Goal: Transaction & Acquisition: Purchase product/service

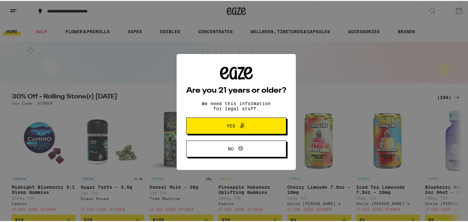
click at [232, 125] on span "Yes" at bounding box center [231, 124] width 9 height 4
click at [232, 125] on img "Open page for Pineapple Habanero Uplifting Gummies from Camino" at bounding box center [250, 139] width 64 height 64
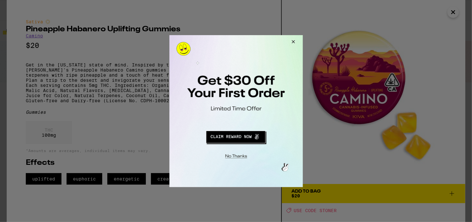
click at [219, 134] on button "Redirect to URL" at bounding box center [235, 135] width 111 height 15
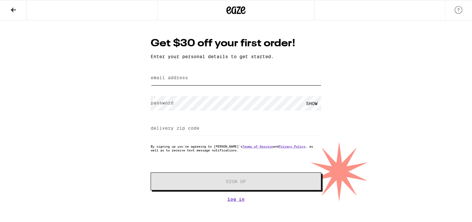
type input "[EMAIL_ADDRESS][DOMAIN_NAME]"
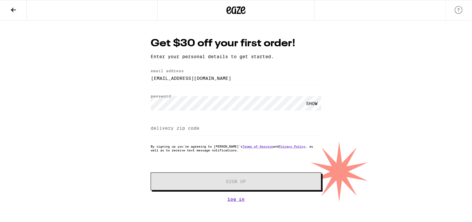
click at [312, 102] on div "SHOW" at bounding box center [312, 103] width 19 height 14
click at [231, 78] on input "[EMAIL_ADDRESS][DOMAIN_NAME]" at bounding box center [236, 78] width 171 height 14
click at [335, 73] on div "Get $30 off your first order! Enter your personal details to get started. email…" at bounding box center [236, 110] width 472 height 181
click at [236, 201] on link "Log In" at bounding box center [236, 198] width 171 height 5
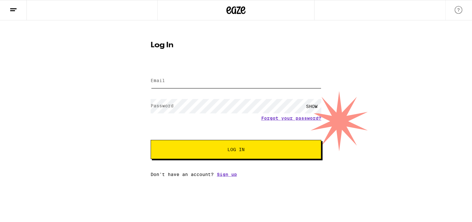
type input "[EMAIL_ADDRESS][DOMAIN_NAME]"
click at [211, 149] on span "Log In" at bounding box center [236, 149] width 119 height 4
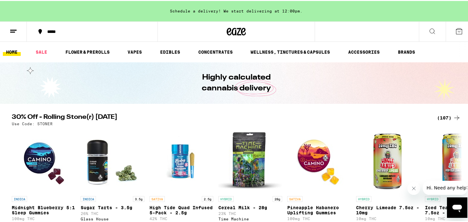
click at [458, 208] on icon "Open messaging window" at bounding box center [457, 208] width 10 height 8
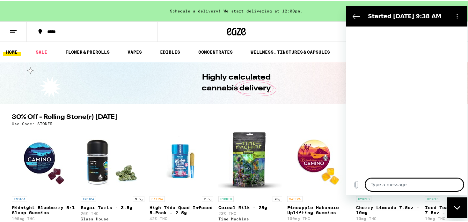
type textarea "x"
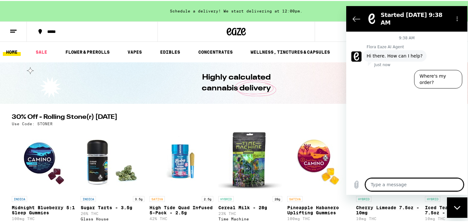
type textarea "L"
type textarea "x"
type textarea "Lo"
type textarea "x"
type textarea "Loo"
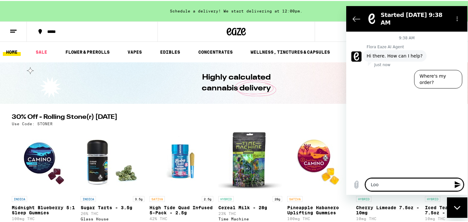
type textarea "x"
type textarea "Look"
type textarea "x"
type textarea "Looki"
type textarea "x"
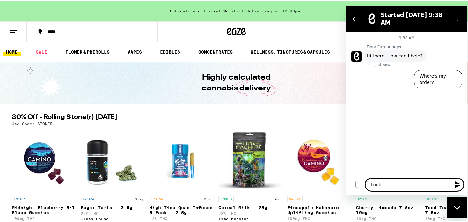
type textarea "Lookin"
type textarea "x"
type textarea "Looking"
type textarea "x"
type textarea "Looking"
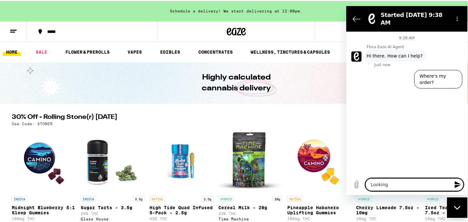
type textarea "x"
type textarea "Looking f"
type textarea "x"
type textarea "Looking fo"
type textarea "x"
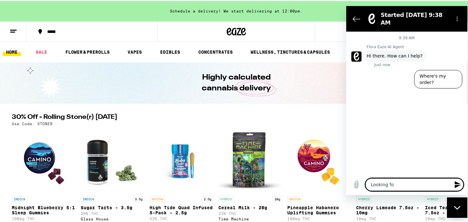
type textarea "Looking for"
type textarea "x"
type textarea "Looking for"
type textarea "x"
type textarea "Looking for a"
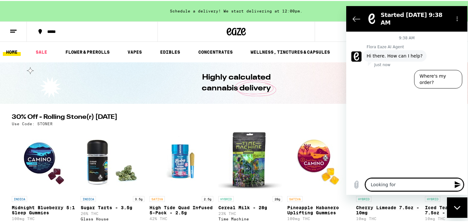
type textarea "x"
type textarea "Looking for an"
type textarea "x"
type textarea "Looking for an"
type textarea "x"
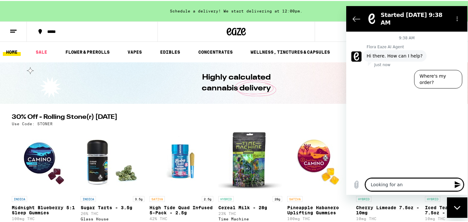
type textarea "Looking for an o"
type textarea "x"
type textarea "Looking for an oz"
type textarea "x"
type textarea "Looking for an oz"
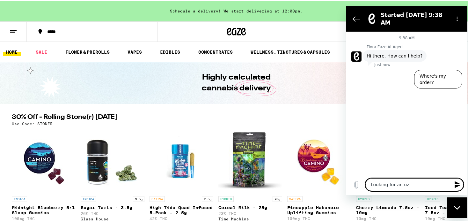
type textarea "x"
type textarea "Looking for an oz I"
type textarea "x"
type textarea "Looking for an oz I"
type textarea "x"
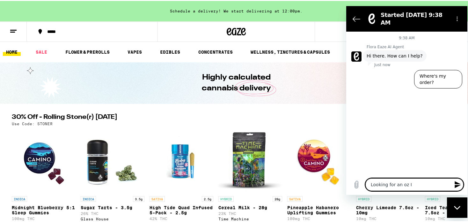
type textarea "Looking for an oz I c"
type textarea "x"
type textarea "Looking for an oz I ca"
type textarea "x"
type textarea "Looking for an oz I can"
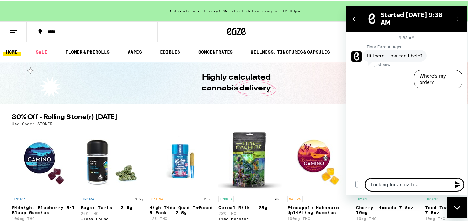
type textarea "x"
type textarea "Looking for an oz I can"
type textarea "x"
type textarea "Looking for an oz I can a"
type textarea "x"
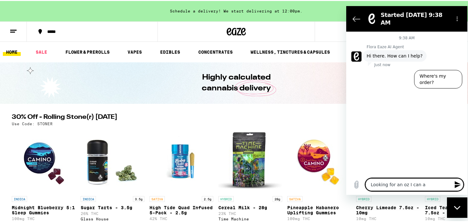
type textarea "Looking for an oz I can af"
type textarea "x"
type textarea "Looking for an oz I can aff"
type textarea "x"
type textarea "Looking for an oz I can affo"
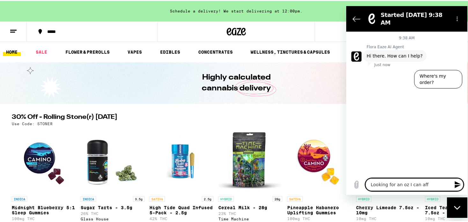
type textarea "x"
type textarea "Looking for an oz I can affor"
type textarea "x"
type textarea "Looking for an oz I can afford"
type textarea "x"
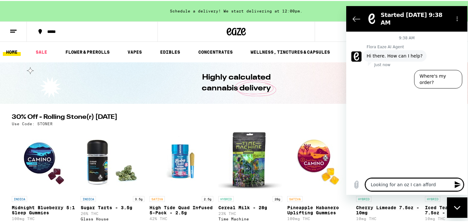
type textarea "Looking for an oz I can afford"
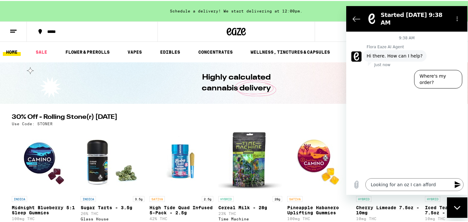
click at [457, 183] on icon "Send message" at bounding box center [458, 184] width 6 height 7
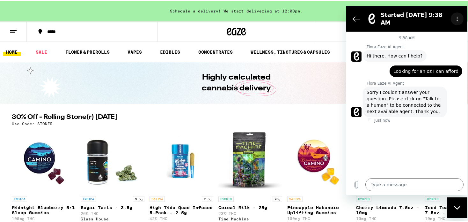
click at [458, 16] on icon "Options menu" at bounding box center [457, 18] width 5 height 5
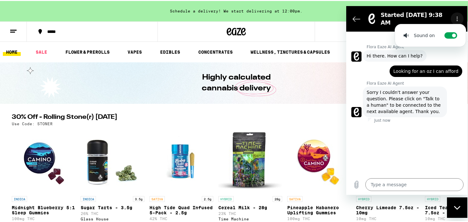
click at [458, 16] on icon "Options menu" at bounding box center [457, 18] width 5 height 5
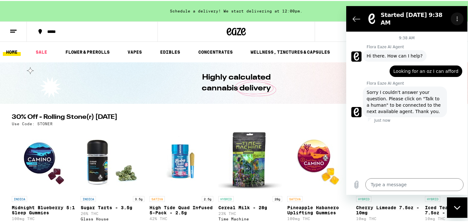
click at [457, 17] on icon "Options menu" at bounding box center [457, 18] width 5 height 5
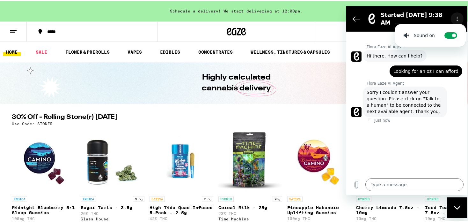
click at [457, 17] on icon "Options menu" at bounding box center [457, 18] width 5 height 5
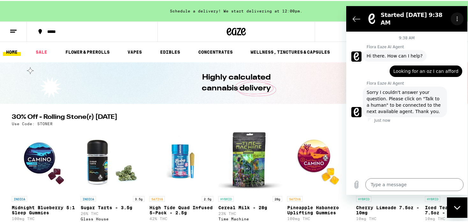
click at [457, 18] on circle "Options menu" at bounding box center [457, 18] width 1 height 1
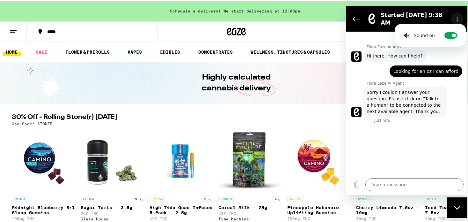
click at [457, 16] on icon "Options menu" at bounding box center [457, 18] width 5 height 5
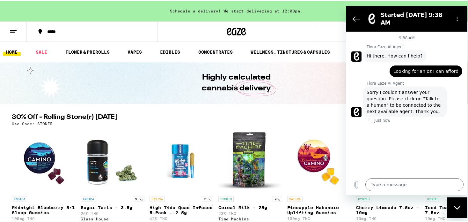
click at [457, 209] on icon "Close messaging window" at bounding box center [457, 207] width 7 height 4
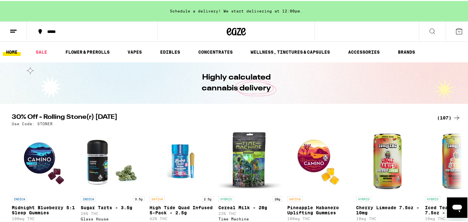
click at [457, 209] on icon "Open messaging window" at bounding box center [457, 208] width 10 height 8
type textarea "x"
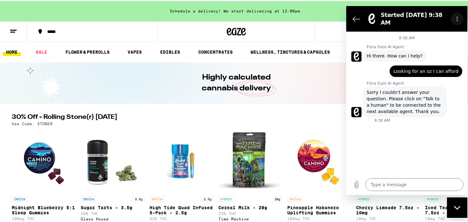
click at [456, 18] on icon "Options menu" at bounding box center [457, 18] width 5 height 5
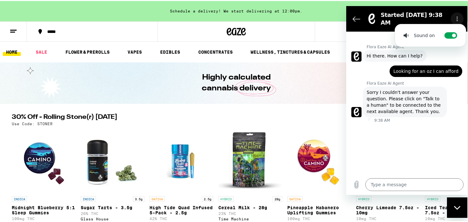
click at [457, 16] on icon "Options menu" at bounding box center [457, 18] width 5 height 5
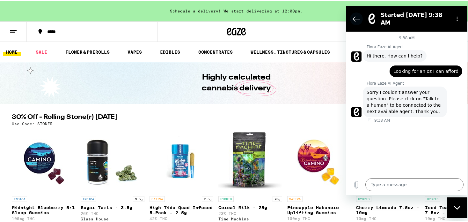
click at [356, 16] on icon "Back to the conversation list" at bounding box center [357, 19] width 8 height 8
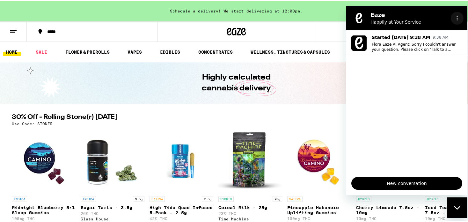
click at [457, 18] on icon "Options menu" at bounding box center [457, 18] width 5 height 5
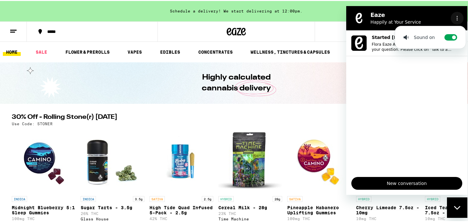
click at [457, 18] on icon "Options menu" at bounding box center [457, 18] width 5 height 5
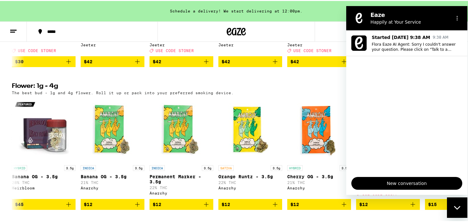
scroll to position [329, 0]
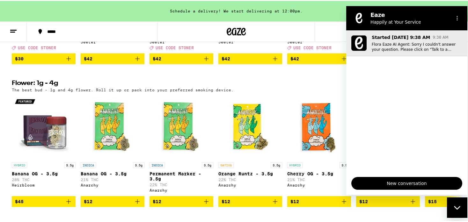
click at [419, 46] on p "Flora Eaze AI Agent: Sorry I couldn't answer your question. Please click on "Ta…" at bounding box center [417, 47] width 91 height 10
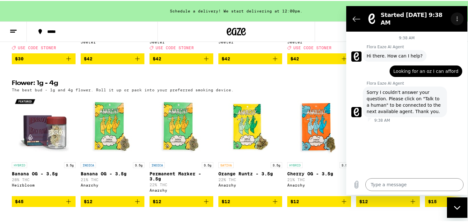
click at [456, 16] on icon "Options menu" at bounding box center [457, 18] width 5 height 5
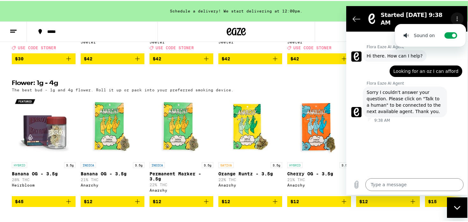
click at [456, 16] on icon "Options menu" at bounding box center [457, 18] width 5 height 5
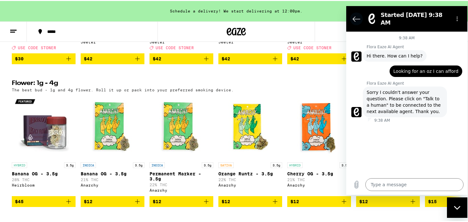
click at [356, 15] on icon "Back to the conversation list" at bounding box center [357, 19] width 8 height 8
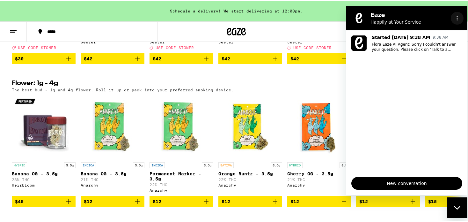
click at [459, 18] on icon "Options menu" at bounding box center [457, 18] width 5 height 5
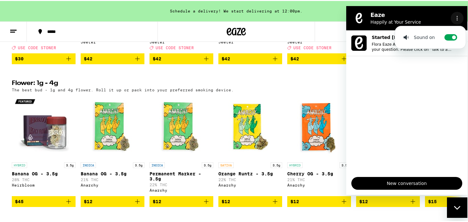
click at [456, 17] on icon "Options menu" at bounding box center [457, 18] width 5 height 5
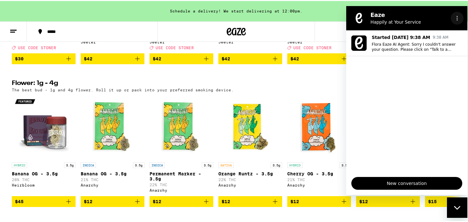
click at [455, 17] on icon "Options menu" at bounding box center [457, 18] width 5 height 5
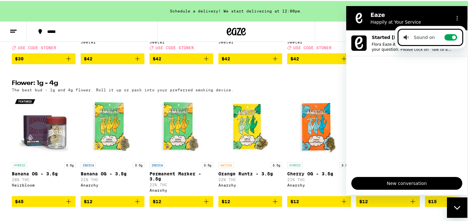
click at [417, 62] on ul "Started [DATE] 9:38 AM 9:38 AM Flora Eaze AI Agent: Sorry I couldn't answer you…" at bounding box center [406, 100] width 121 height 141
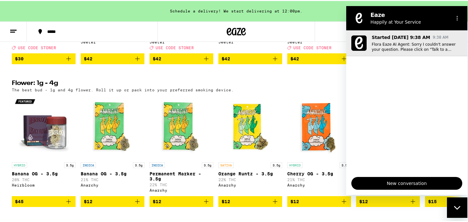
click at [380, 46] on p "Flora Eaze AI Agent: Sorry I couldn't answer your question. Please click on "Ta…" at bounding box center [417, 47] width 91 height 10
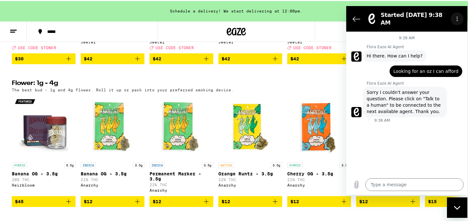
click at [458, 18] on icon "Options menu" at bounding box center [457, 18] width 5 height 5
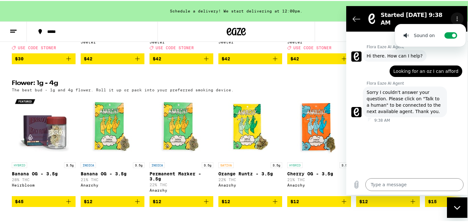
click at [458, 18] on icon "Options menu" at bounding box center [457, 18] width 5 height 5
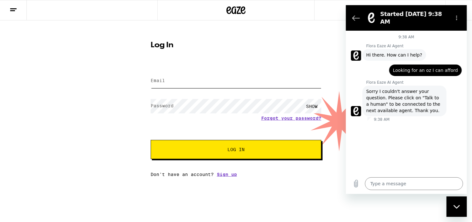
type input "[EMAIL_ADDRESS][DOMAIN_NAME]"
click at [231, 146] on button "Log In" at bounding box center [236, 149] width 171 height 19
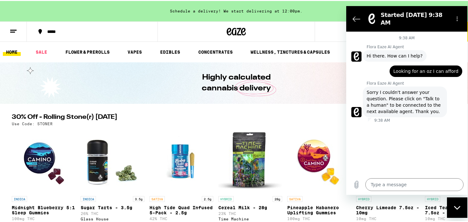
drag, startPoint x: 467, startPoint y: 32, endPoint x: 466, endPoint y: 45, distance: 13.1
drag, startPoint x: 811, startPoint y: 39, endPoint x: 465, endPoint y: 84, distance: 348.6
click at [457, 16] on icon "Options menu" at bounding box center [457, 18] width 5 height 5
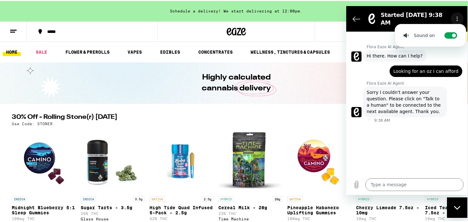
click at [457, 17] on circle "Options menu" at bounding box center [457, 17] width 1 height 1
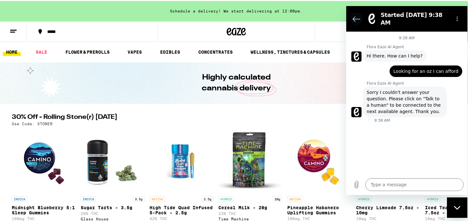
click at [358, 16] on icon "Back to the conversation list" at bounding box center [357, 19] width 8 height 8
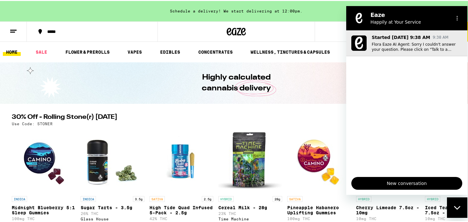
drag, startPoint x: 811, startPoint y: 33, endPoint x: 467, endPoint y: 36, distance: 344.7
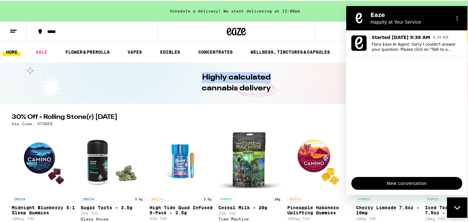
drag, startPoint x: 465, startPoint y: 65, endPoint x: 469, endPoint y: 58, distance: 7.9
click at [458, 16] on icon "Options menu" at bounding box center [457, 18] width 5 height 5
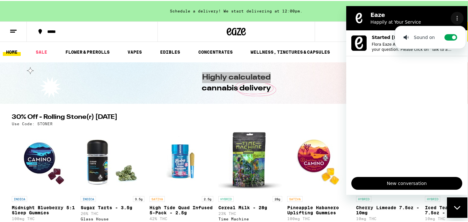
click at [458, 16] on icon "Options menu" at bounding box center [457, 18] width 5 height 5
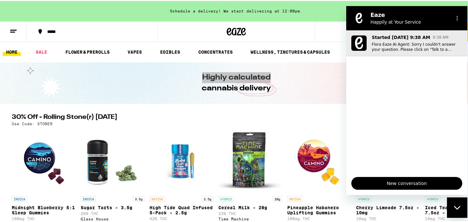
click at [401, 40] on div "Started [DATE] 9:38 AM 9:38 AM Flora Eaze AI Agent: Sorry I couldn't answer you…" at bounding box center [417, 43] width 91 height 18
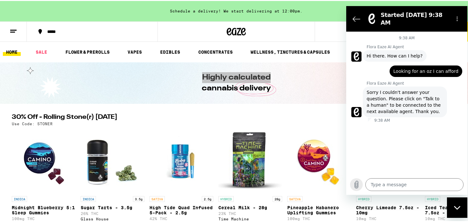
click at [356, 182] on icon "Upload file" at bounding box center [357, 184] width 4 height 7
click at [12, 28] on icon at bounding box center [14, 30] width 8 height 8
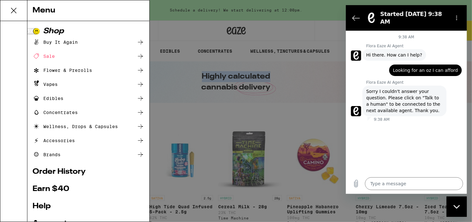
click at [137, 55] on icon at bounding box center [141, 56] width 8 height 8
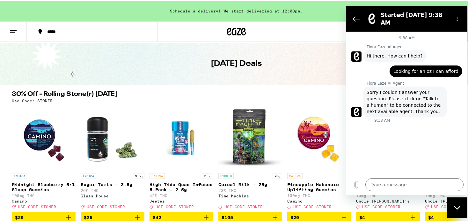
scroll to position [295, 0]
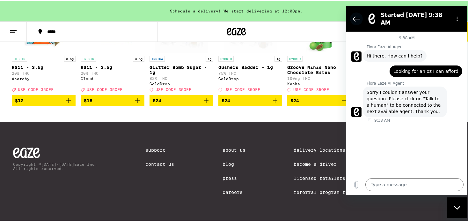
click at [356, 15] on icon "Back to the conversation list" at bounding box center [357, 19] width 8 height 8
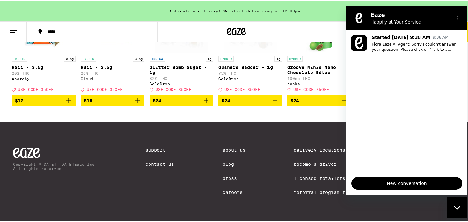
click at [397, 181] on span "New conversation" at bounding box center [407, 183] width 100 height 8
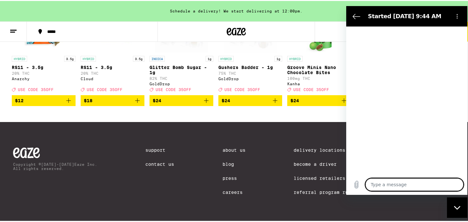
type textarea "x"
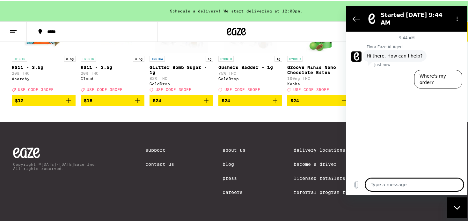
click at [395, 180] on textarea at bounding box center [414, 184] width 98 height 13
type textarea "H"
type textarea "x"
type textarea "Ho"
type textarea "x"
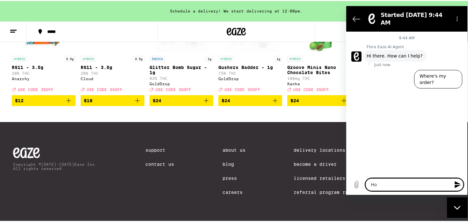
type textarea "How"
type textarea "x"
type textarea "How"
type textarea "x"
type textarea "How d"
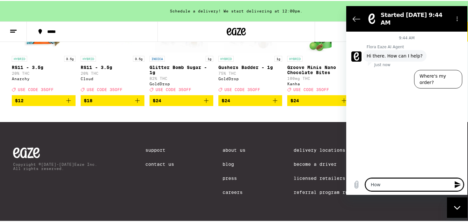
type textarea "x"
type textarea "How do"
type textarea "x"
type textarea "How do"
type textarea "x"
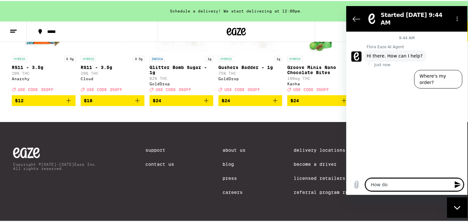
type textarea "How do I"
type textarea "x"
type textarea "How do I"
type textarea "x"
type textarea "How do I t"
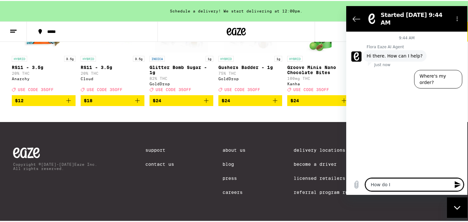
type textarea "x"
type textarea "How do I ta"
type textarea "x"
type textarea "How do I tal"
type textarea "x"
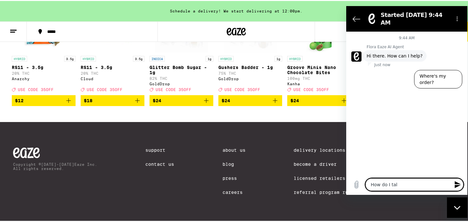
type textarea "How do I talk"
type textarea "x"
type textarea "How do I talk"
type textarea "x"
type textarea "How do I talk t"
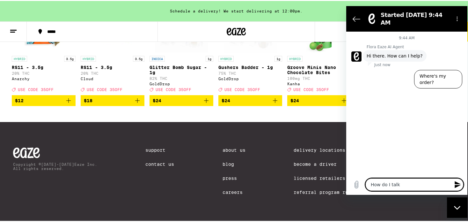
type textarea "x"
type textarea "How do I talk to"
type textarea "x"
type textarea "How do I talk to"
type textarea "x"
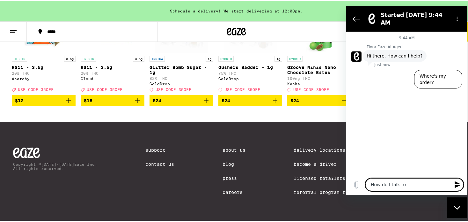
type textarea "How do I talk to a"
type textarea "x"
type textarea "How do I talk to a"
type textarea "x"
type textarea "How do I talk to a h"
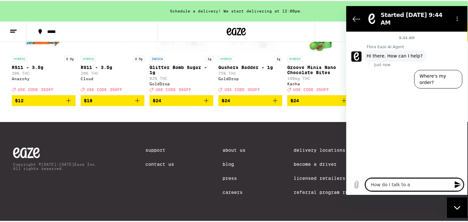
type textarea "x"
type textarea "How do I talk to a hu"
type textarea "x"
type textarea "How do I talk to a hum"
type textarea "x"
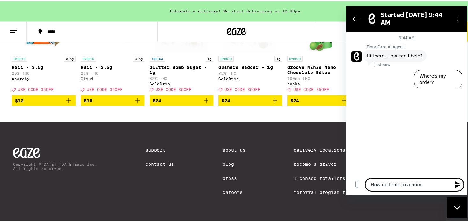
type textarea "How do I talk to a huma"
type textarea "x"
type textarea "How do I talk to a human"
type textarea "x"
type textarea "How do I talk to a human"
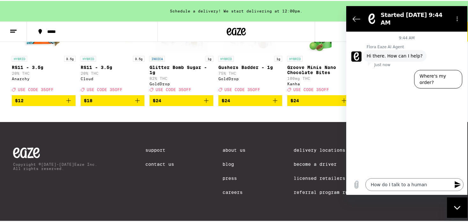
click at [457, 184] on icon "Send message" at bounding box center [458, 184] width 6 height 7
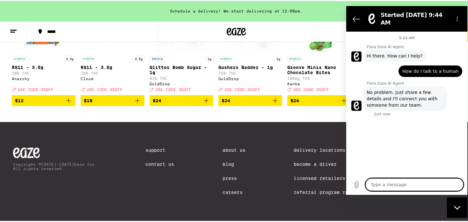
type textarea "x"
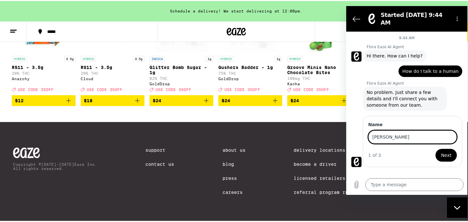
type input "[PERSON_NAME]"
click at [445, 151] on span "Next" at bounding box center [446, 155] width 11 height 8
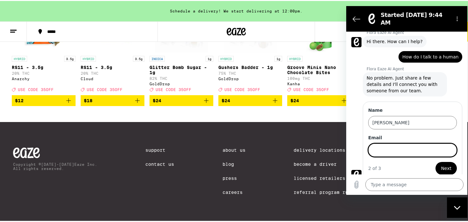
scroll to position [15, 0]
type input "[EMAIL_ADDRESS][DOMAIN_NAME]"
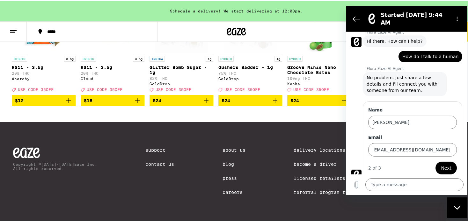
click at [444, 164] on span "Next" at bounding box center [446, 168] width 11 height 8
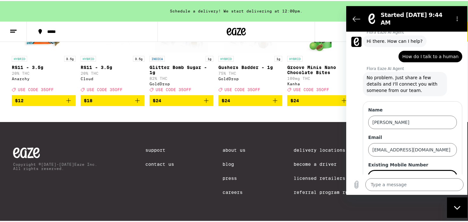
scroll to position [42, 0]
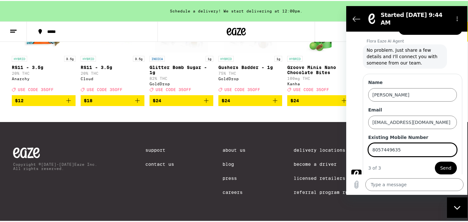
type input "8057449635"
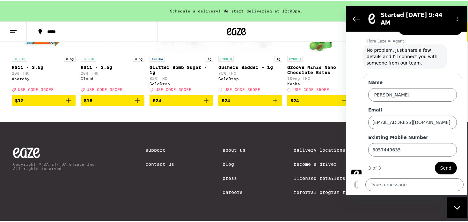
click at [442, 164] on span "Send" at bounding box center [445, 168] width 11 height 8
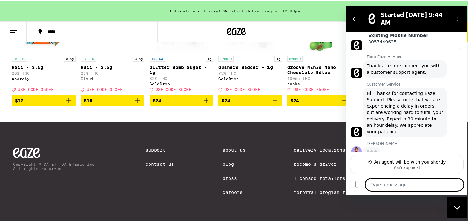
scroll to position [129, 0]
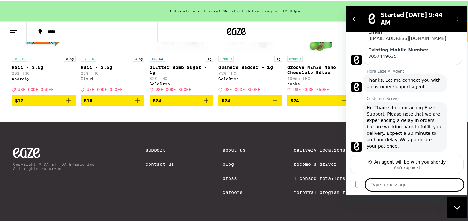
type textarea "x"
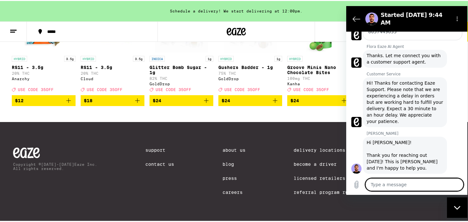
scroll to position [141, 0]
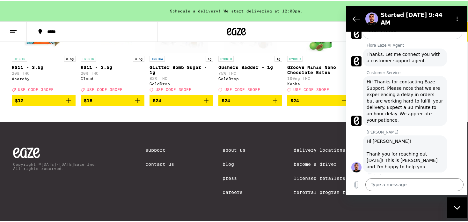
click at [315, 137] on div "Copyright © [DATE]-[DATE] Eaze Inc. All rights reserved. Support Contact Us Abo…" at bounding box center [236, 171] width 459 height 101
click at [458, 17] on icon "Options menu" at bounding box center [457, 18] width 5 height 5
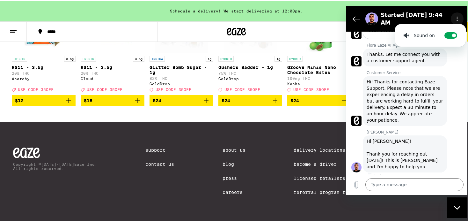
click at [458, 17] on icon "Options menu" at bounding box center [457, 18] width 5 height 5
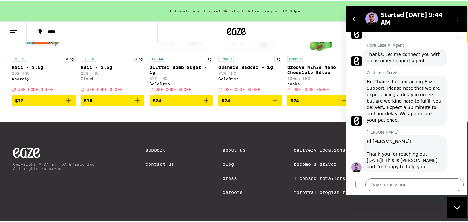
click at [294, 130] on div "Copyright © [DATE]-[DATE] Eaze Inc. All rights reserved. Support Contact Us Abo…" at bounding box center [236, 171] width 459 height 101
click at [357, 17] on icon "Back to the conversation list" at bounding box center [356, 19] width 7 height 5
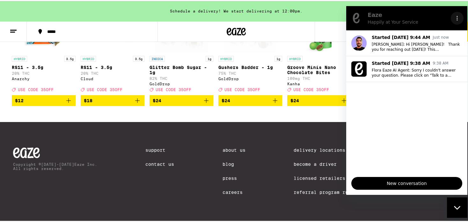
click at [457, 19] on icon "Options menu" at bounding box center [457, 18] width 5 height 5
click at [262, 134] on div "Copyright © [DATE]-[DATE] Eaze Inc. All rights reserved. Support Contact Us Abo…" at bounding box center [236, 171] width 459 height 101
click at [456, 17] on icon "Options menu" at bounding box center [457, 18] width 5 height 5
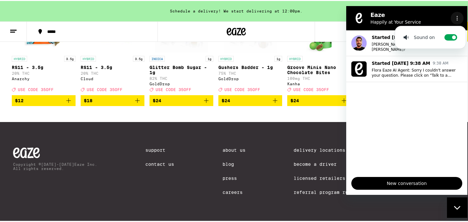
click at [456, 18] on icon "Options menu" at bounding box center [457, 18] width 5 height 5
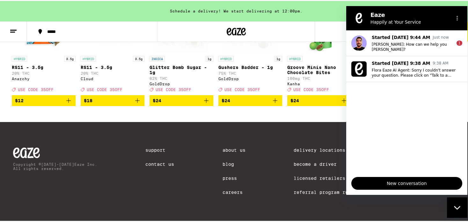
click at [286, 151] on div "Copyright © [DATE]-[DATE] Eaze Inc. All rights reserved. Support Contact Us Abo…" at bounding box center [236, 171] width 459 height 101
click at [458, 18] on icon "Options menu" at bounding box center [457, 18] width 5 height 5
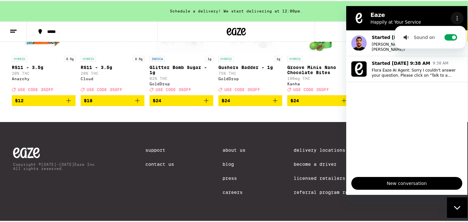
click at [458, 18] on icon "Options menu" at bounding box center [457, 18] width 5 height 5
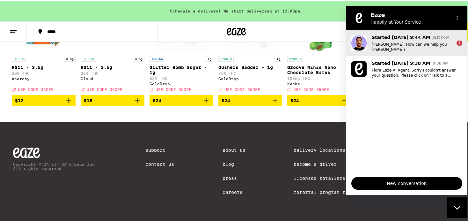
click at [460, 40] on div "1" at bounding box center [460, 42] width 6 height 5
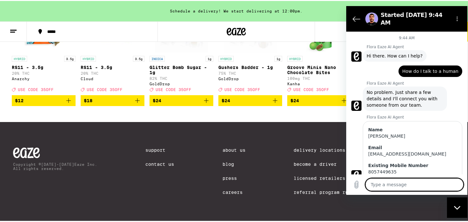
scroll to position [172, 0]
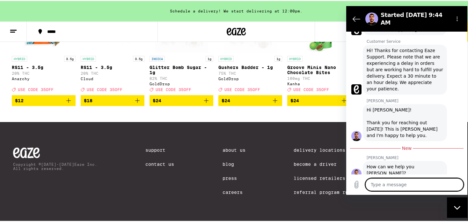
type textarea "J"
type textarea "x"
type textarea "Ju"
type textarea "x"
type textarea "[DEMOGRAPHIC_DATA]"
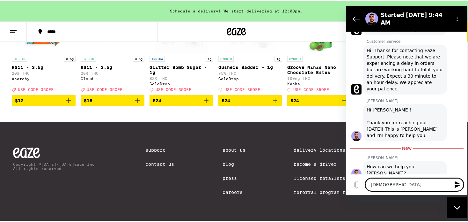
type textarea "x"
type textarea "Just"
type textarea "x"
type textarea "Just"
type textarea "x"
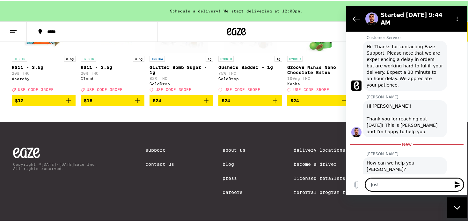
scroll to position [176, 0]
type textarea "Just l"
type textarea "x"
type textarea "Just lo"
type textarea "x"
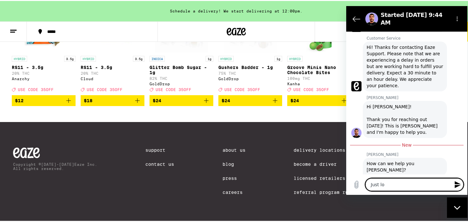
type textarea "Just loo"
type textarea "x"
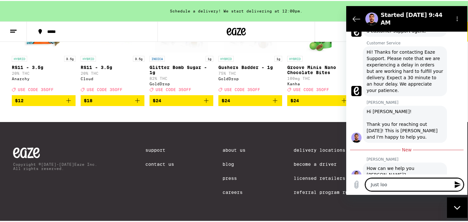
scroll to position [172, 0]
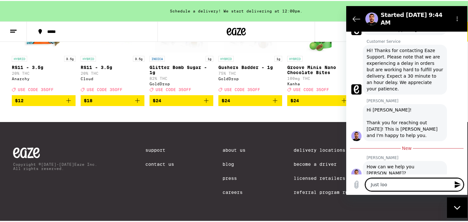
type textarea "Just look"
type textarea "x"
type textarea "Just looki"
type textarea "x"
type textarea "Just lookin"
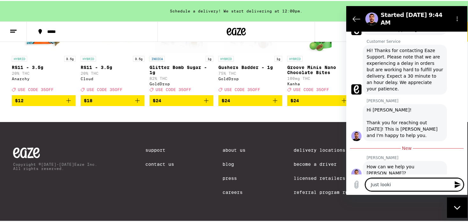
type textarea "x"
type textarea "Just looking"
type textarea "x"
type textarea "Just looking"
type textarea "x"
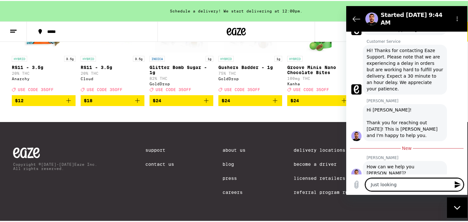
type textarea "Just looking a"
type textarea "x"
type textarea "Just looking at"
type textarea "x"
type textarea "Just looking at"
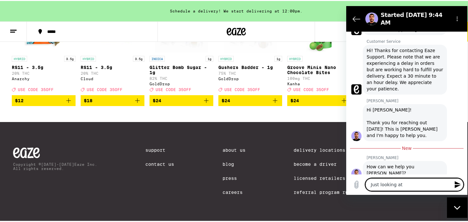
type textarea "x"
type textarea "Just looking at t"
type textarea "x"
type textarea "Just looking at th"
type textarea "x"
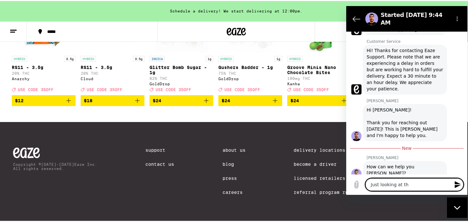
type textarea "Just looking at the"
type textarea "x"
type textarea "Just looking at the"
type textarea "x"
type textarea "Just looking at the m"
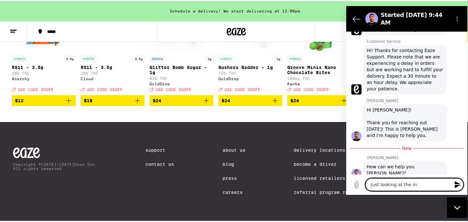
type textarea "x"
type textarea "Just looking at the me"
type textarea "x"
type textarea "Just looking at the men"
type textarea "x"
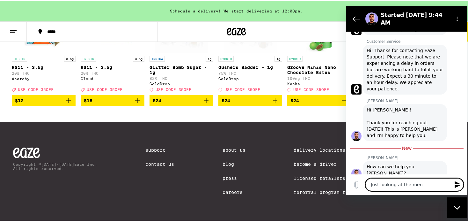
type textarea "Just looking at the menu"
type textarea "x"
type textarea "Just looking at the menue"
type textarea "x"
type textarea "Just looking at the menue."
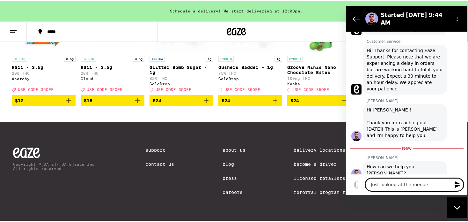
type textarea "x"
click at [418, 186] on textarea "Just looking at the menue." at bounding box center [414, 184] width 98 height 13
type textarea "Just looking at the menu."
type textarea "x"
click at [428, 184] on textarea "Just looking at the menu." at bounding box center [414, 184] width 98 height 13
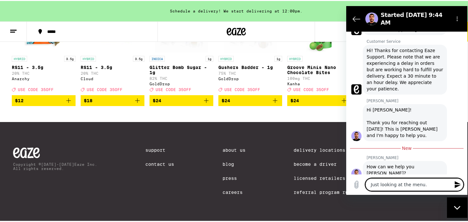
type textarea "Just looking at the menu."
type textarea "x"
type textarea "Just looking at the menu. I"
type textarea "x"
type textarea "Just looking at the menu. I"
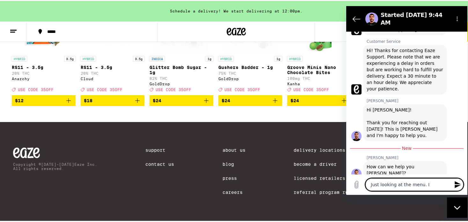
type textarea "x"
type textarea "Just looking at the menu. I h"
type textarea "x"
type textarea "Just looking at the menu. I ha"
type textarea "x"
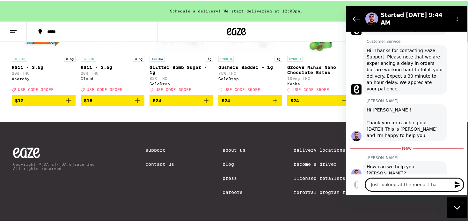
type textarea "Just looking at the menu. I hav"
type textarea "x"
type textarea "Just looking at the menu. I have"
type textarea "x"
type textarea "Just looking at the menu. I have"
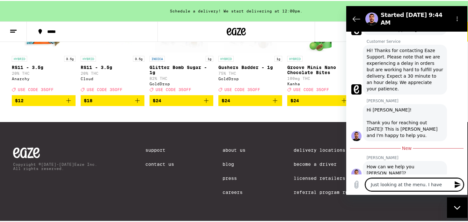
type textarea "x"
type textarea "Just looking at the menu. I have t"
type textarea "x"
type textarea "Just looking at the menu. I have to"
type textarea "x"
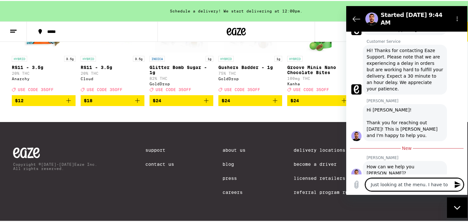
type textarea "Just looking at the menu. I have to"
type textarea "x"
type textarea "Just looking at the menu. I have to w"
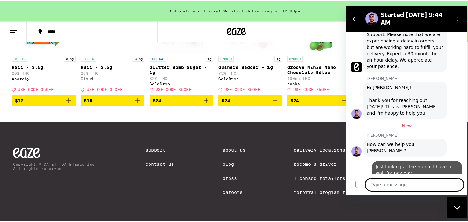
scroll to position [194, 0]
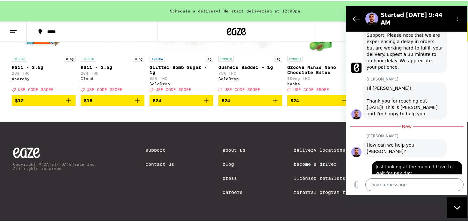
click at [319, 132] on div "Copyright © [DATE]-[DATE] Eaze Inc. All rights reserved. Support Contact Us Abo…" at bounding box center [236, 171] width 459 height 101
click at [357, 17] on icon "Back to the conversation list" at bounding box center [356, 19] width 7 height 5
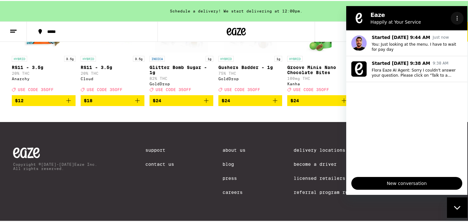
click at [456, 16] on icon "Options menu" at bounding box center [457, 18] width 5 height 5
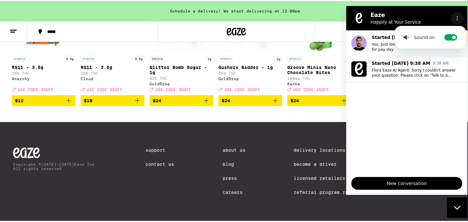
click at [456, 16] on icon "Options menu" at bounding box center [457, 18] width 5 height 5
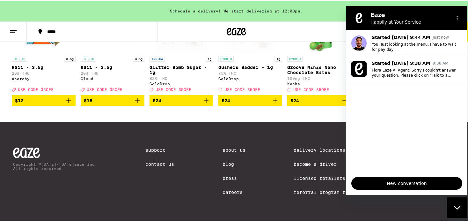
click at [294, 154] on div "Delivery Locations Become a Driver Licensed Retailers Referral Program Rules" at bounding box center [325, 174] width 63 height 56
click at [458, 15] on button "Options menu" at bounding box center [457, 18] width 13 height 13
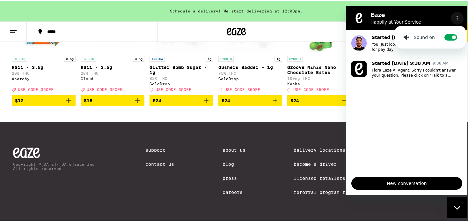
click at [458, 15] on button "Options menu" at bounding box center [457, 18] width 13 height 13
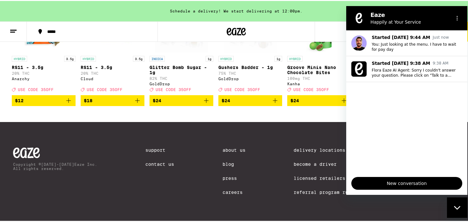
click at [294, 132] on div "Copyright © [DATE]-[DATE] Eaze Inc. All rights reserved. Support Contact Us Abo…" at bounding box center [236, 171] width 459 height 101
click at [306, 146] on link "Delivery Locations" at bounding box center [325, 148] width 63 height 5
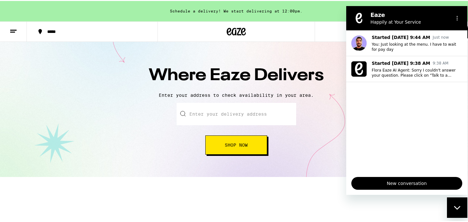
click at [261, 115] on input "text" at bounding box center [237, 113] width 120 height 22
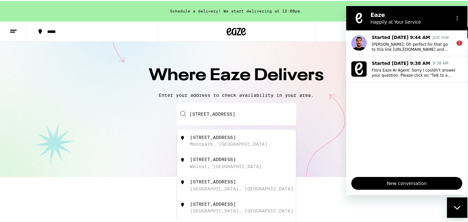
click at [236, 135] on div "[STREET_ADDRESS]" at bounding box center [213, 136] width 46 height 5
click at [239, 135] on button "Shop Now" at bounding box center [236, 143] width 62 height 19
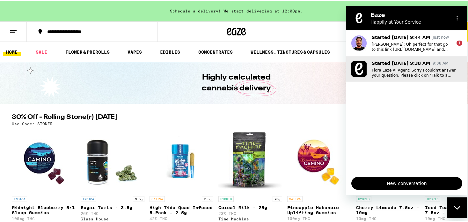
drag, startPoint x: 812, startPoint y: 36, endPoint x: 466, endPoint y: 80, distance: 349.3
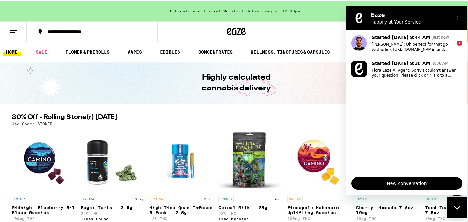
click at [238, 167] on img "Open page for Cereal Milk - 28g from Time Machine" at bounding box center [250, 160] width 64 height 64
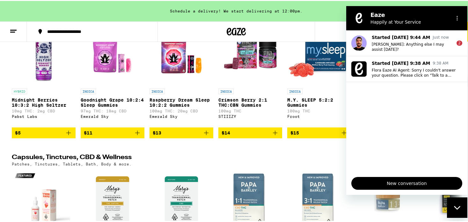
scroll to position [2323, 0]
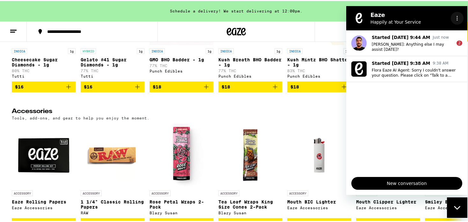
click at [458, 17] on icon "Options menu" at bounding box center [457, 18] width 5 height 5
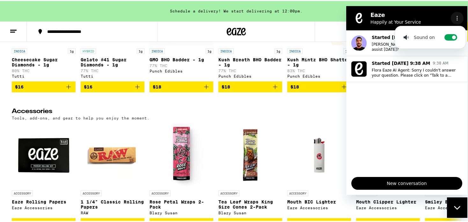
click at [458, 17] on icon "Options menu" at bounding box center [457, 18] width 5 height 5
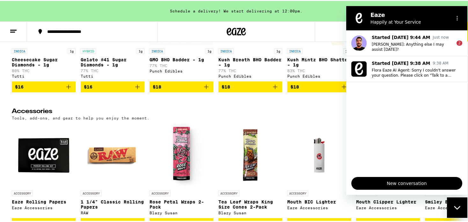
click at [394, 181] on span "New conversation" at bounding box center [407, 183] width 100 height 8
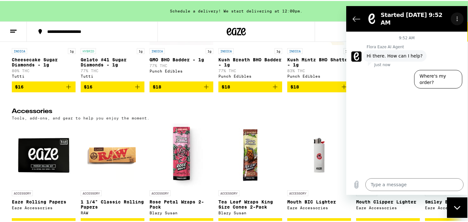
click at [458, 16] on icon "Options menu" at bounding box center [457, 18] width 5 height 5
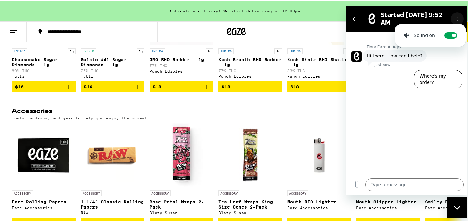
click at [457, 16] on icon "Options menu" at bounding box center [457, 18] width 5 height 5
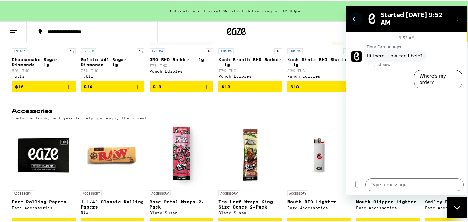
click at [353, 15] on icon "Back to the conversation list" at bounding box center [357, 19] width 8 height 8
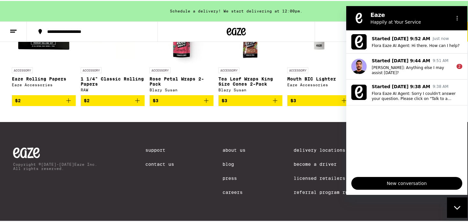
scroll to position [2192, 0]
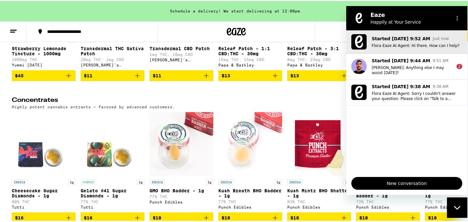
click at [384, 40] on p "Started [DATE] 9:52 AM" at bounding box center [401, 38] width 58 height 6
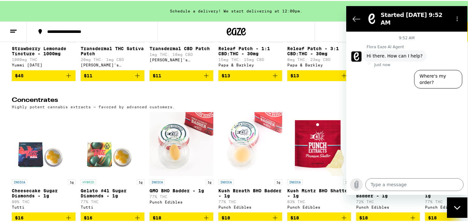
click at [355, 182] on icon "Upload file" at bounding box center [357, 184] width 4 height 7
click at [351, 16] on button "Back to the conversation list" at bounding box center [356, 18] width 13 height 13
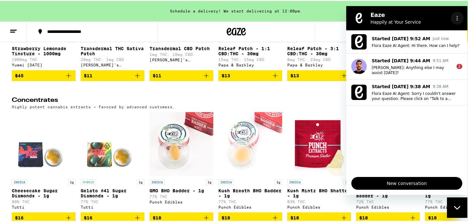
click at [458, 17] on icon "Options menu" at bounding box center [457, 18] width 5 height 5
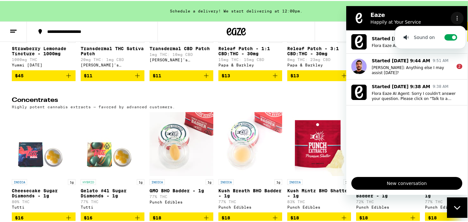
click at [458, 17] on icon "Options menu" at bounding box center [457, 18] width 5 height 5
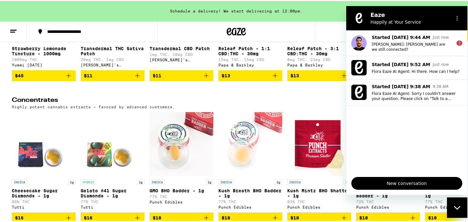
click at [274, 26] on div at bounding box center [235, 30] width 157 height 20
click at [287, 104] on h2 "Concentrates" at bounding box center [221, 100] width 418 height 8
click at [16, 31] on icon at bounding box center [14, 30] width 8 height 8
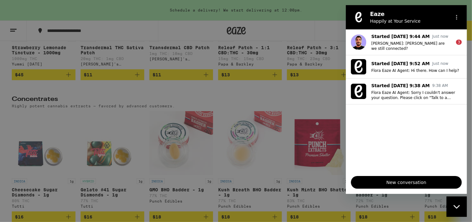
click at [50, 31] on div "Shop" at bounding box center [89, 31] width 112 height 8
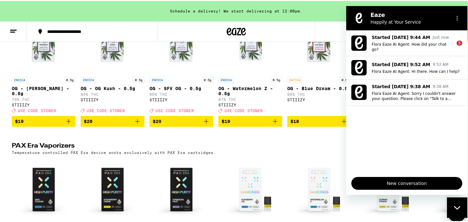
scroll to position [1318, 0]
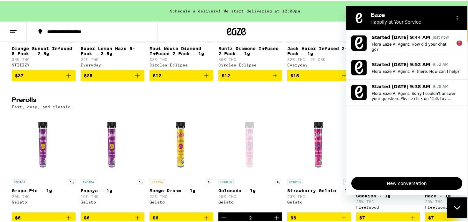
click at [298, 80] on button "$15" at bounding box center [319, 74] width 64 height 11
click at [299, 80] on div "1" at bounding box center [319, 74] width 64 height 11
click at [293, 78] on icon "Decrement" at bounding box center [293, 75] width 8 height 8
click at [461, 207] on div "Close messaging window" at bounding box center [457, 207] width 19 height 19
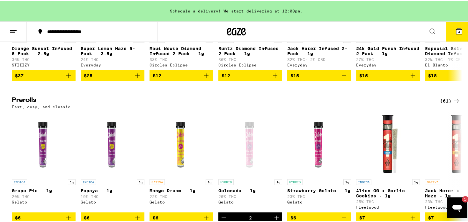
scroll to position [0, 0]
click at [453, 28] on icon at bounding box center [457, 25] width 8 height 8
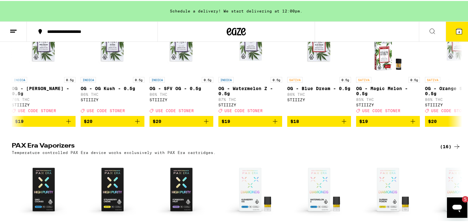
scroll to position [1318, 0]
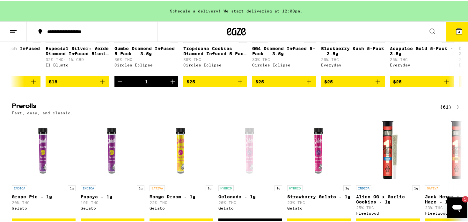
click at [118, 84] on icon "Decrement" at bounding box center [120, 81] width 8 height 8
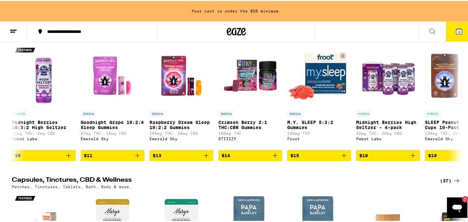
scroll to position [2306, 0]
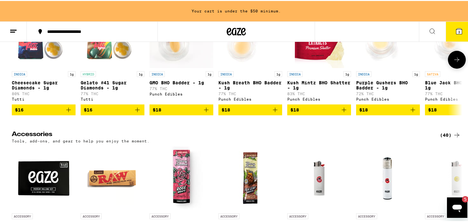
click at [453, 62] on icon at bounding box center [457, 59] width 8 height 8
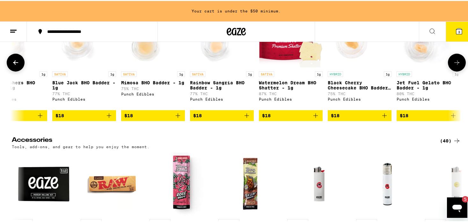
scroll to position [0, 379]
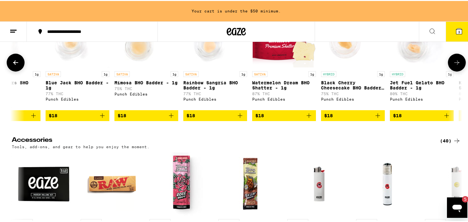
click at [9, 70] on button at bounding box center [16, 62] width 18 height 18
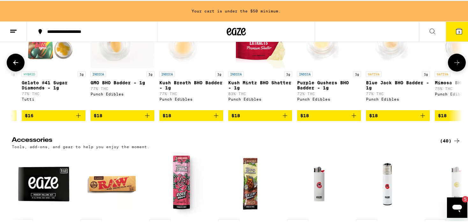
scroll to position [0, 0]
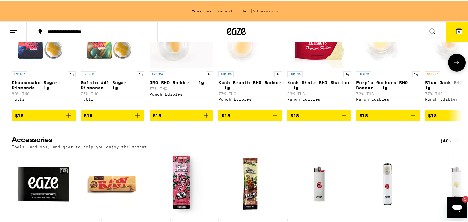
click at [460, 70] on button at bounding box center [457, 62] width 18 height 18
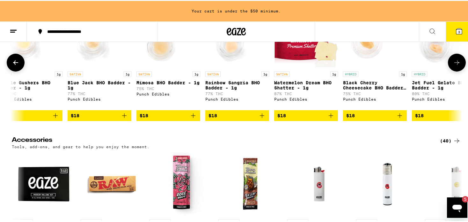
scroll to position [0, 380]
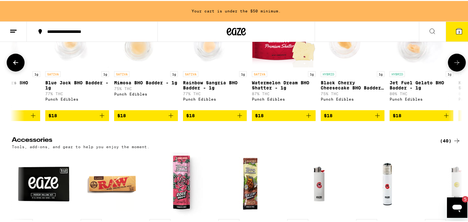
click at [460, 70] on button at bounding box center [457, 62] width 18 height 18
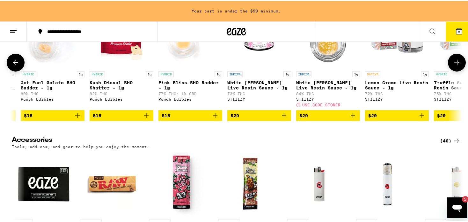
scroll to position [0, 759]
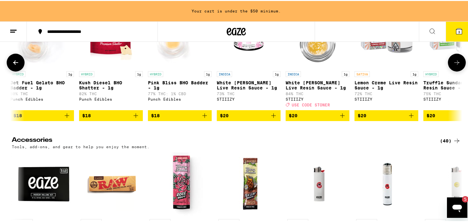
click at [454, 65] on icon at bounding box center [457, 62] width 8 height 8
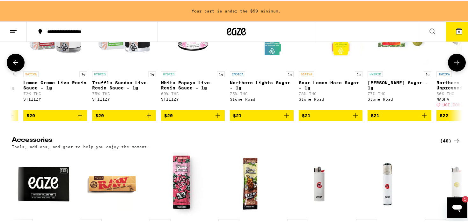
scroll to position [0, 1139]
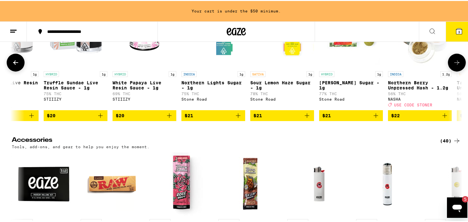
click at [454, 65] on icon at bounding box center [457, 62] width 8 height 8
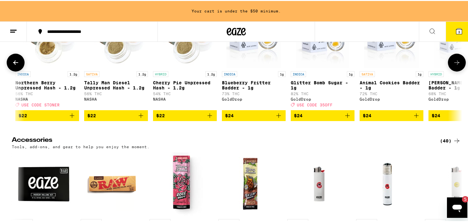
scroll to position [0, 1518]
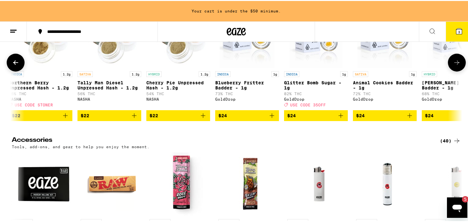
click at [453, 65] on icon at bounding box center [457, 62] width 8 height 8
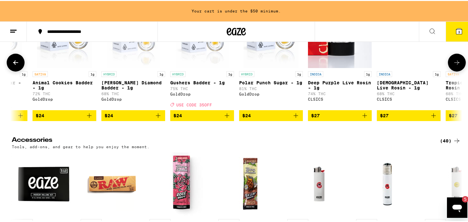
scroll to position [0, 1898]
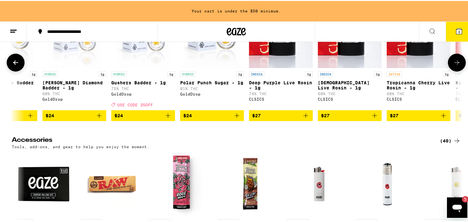
click at [449, 70] on button at bounding box center [457, 62] width 18 height 18
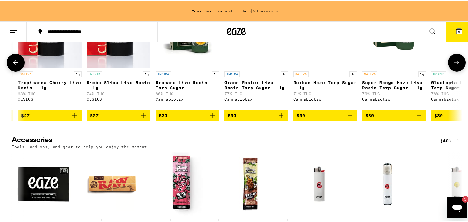
scroll to position [0, 2277]
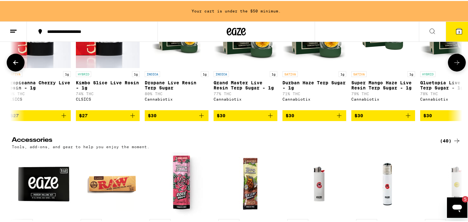
click at [449, 70] on button at bounding box center [457, 62] width 18 height 18
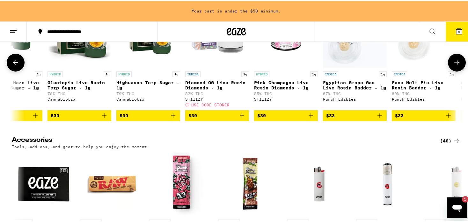
scroll to position [0, 2657]
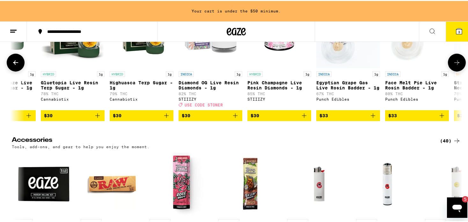
click at [448, 70] on button at bounding box center [457, 62] width 18 height 18
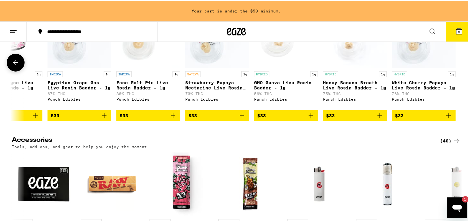
scroll to position [2535, 0]
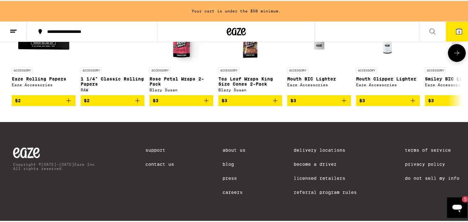
click at [453, 54] on button at bounding box center [457, 52] width 18 height 18
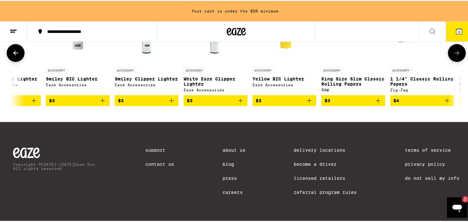
scroll to position [0, 379]
click at [453, 54] on button at bounding box center [457, 52] width 18 height 18
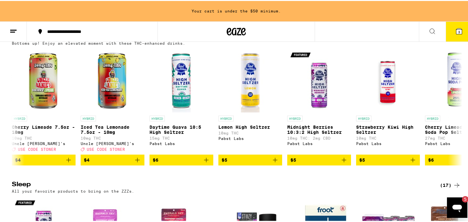
scroll to position [2154, 0]
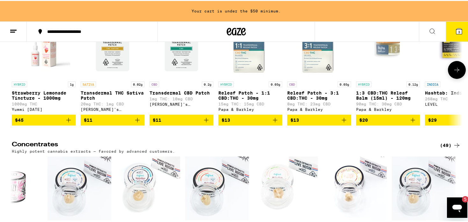
click at [458, 78] on button at bounding box center [457, 69] width 18 height 18
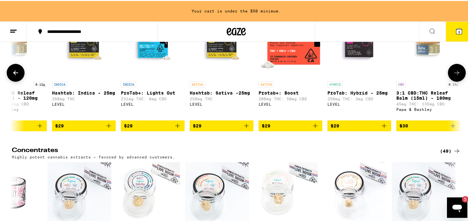
scroll to position [0, 379]
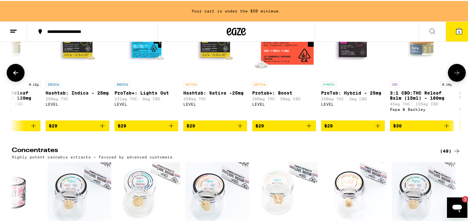
click at [453, 76] on icon at bounding box center [457, 72] width 8 height 8
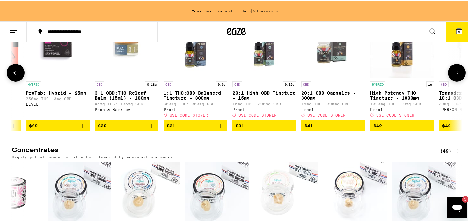
scroll to position [0, 759]
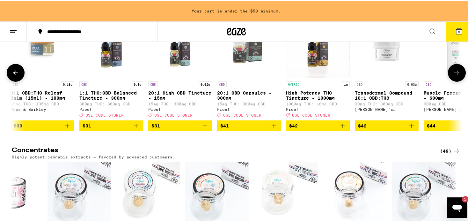
click at [453, 76] on icon at bounding box center [457, 72] width 8 height 8
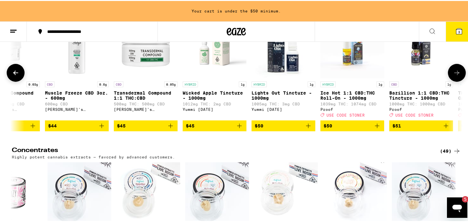
scroll to position [0, 1139]
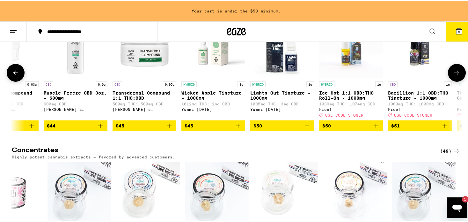
click at [453, 76] on icon at bounding box center [457, 72] width 8 height 8
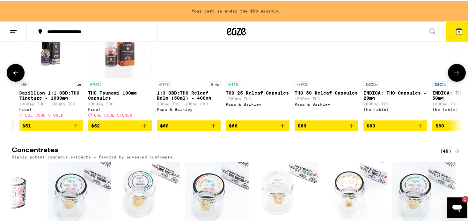
scroll to position [0, 1519]
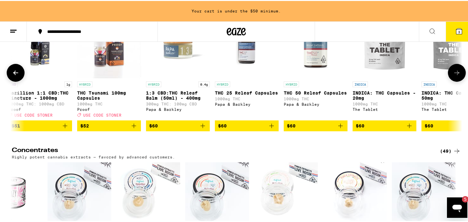
click at [453, 76] on icon at bounding box center [457, 72] width 8 height 8
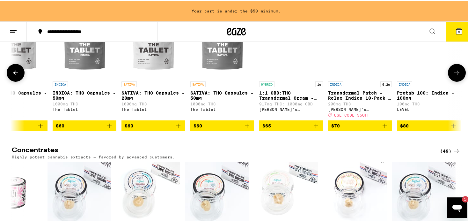
scroll to position [0, 1898]
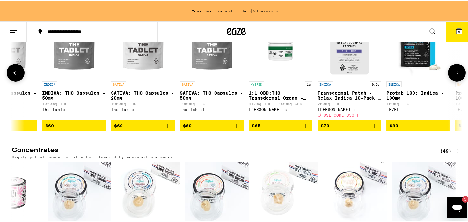
click at [453, 76] on icon at bounding box center [457, 72] width 8 height 8
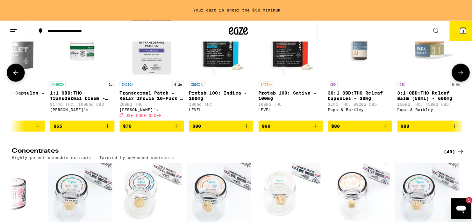
scroll to position [0, 2099]
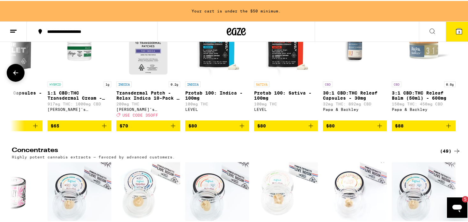
click at [426, 77] on img "Open page for 3:1 CBD:THC Releaf Balm (50ml) - 600mg from Papa & Barkley" at bounding box center [424, 45] width 64 height 64
